Goal: Task Accomplishment & Management: Complete application form

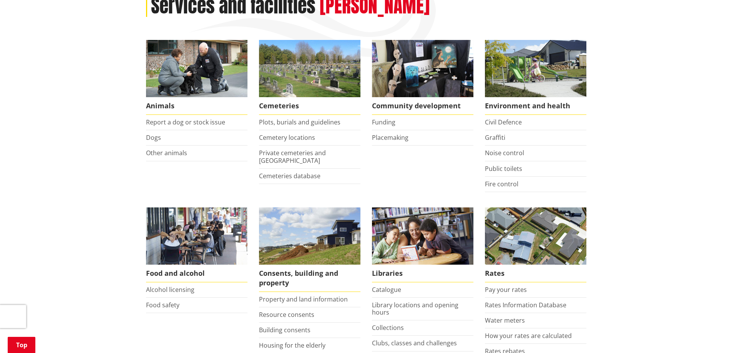
scroll to position [154, 0]
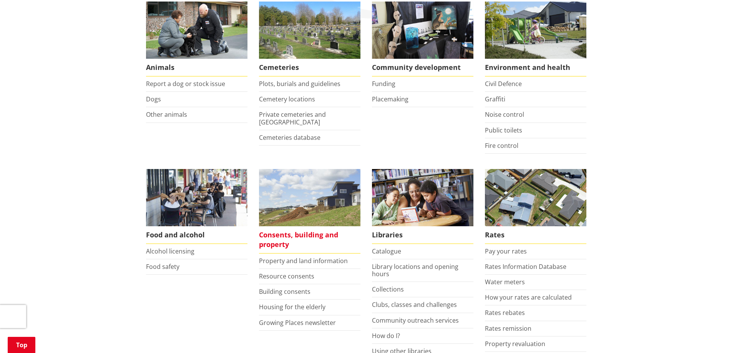
click at [293, 236] on span "Consents, building and property" at bounding box center [309, 239] width 101 height 27
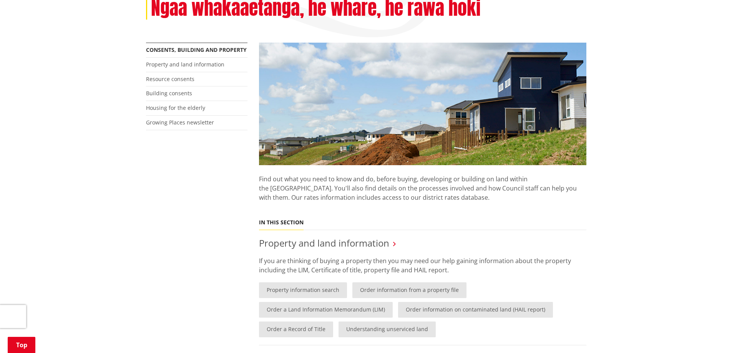
scroll to position [154, 0]
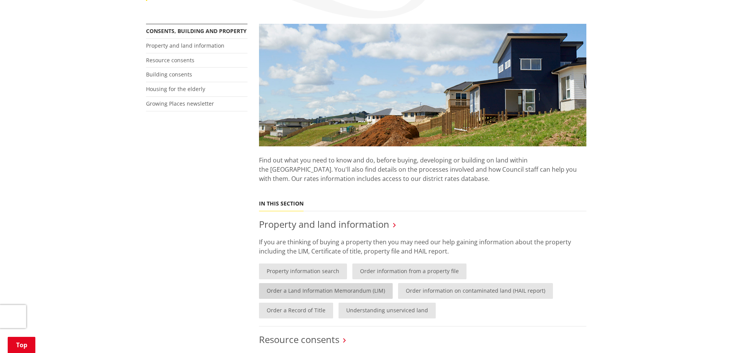
click at [310, 291] on link "Order a Land Information Memorandum (LIM)" at bounding box center [326, 291] width 134 height 16
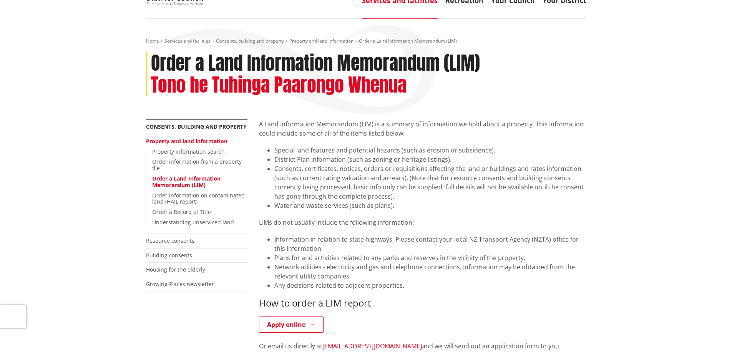
scroll to position [77, 0]
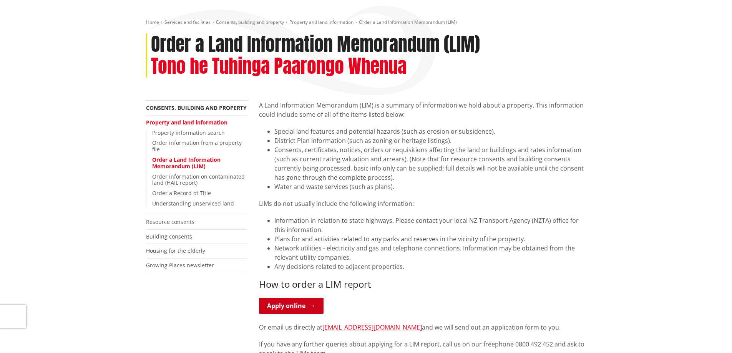
click at [290, 307] on link "Apply online" at bounding box center [291, 306] width 65 height 16
